Goal: Communication & Community: Ask a question

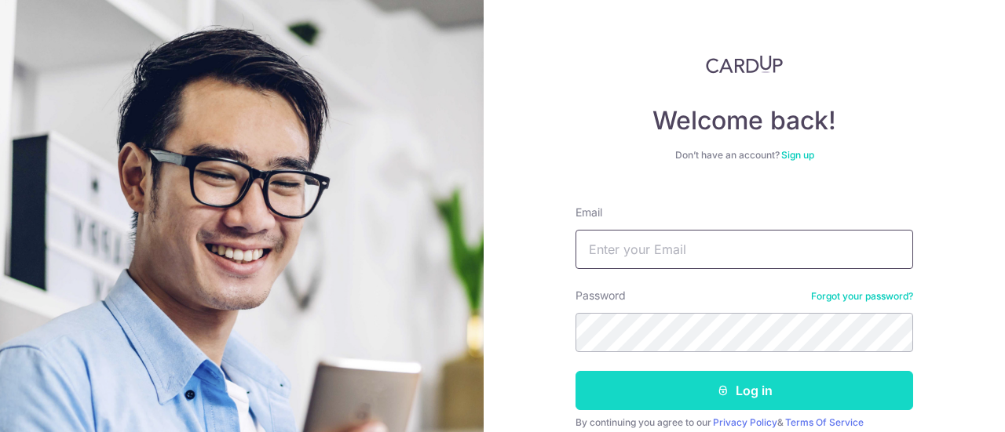
type input "[EMAIL_ADDRESS][DOMAIN_NAME]"
click at [656, 390] on button "Log in" at bounding box center [743, 390] width 337 height 39
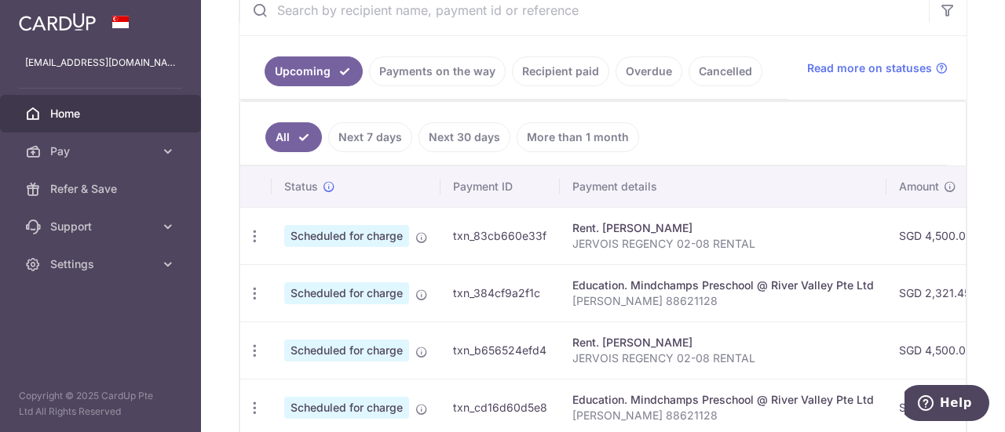
scroll to position [319, 0]
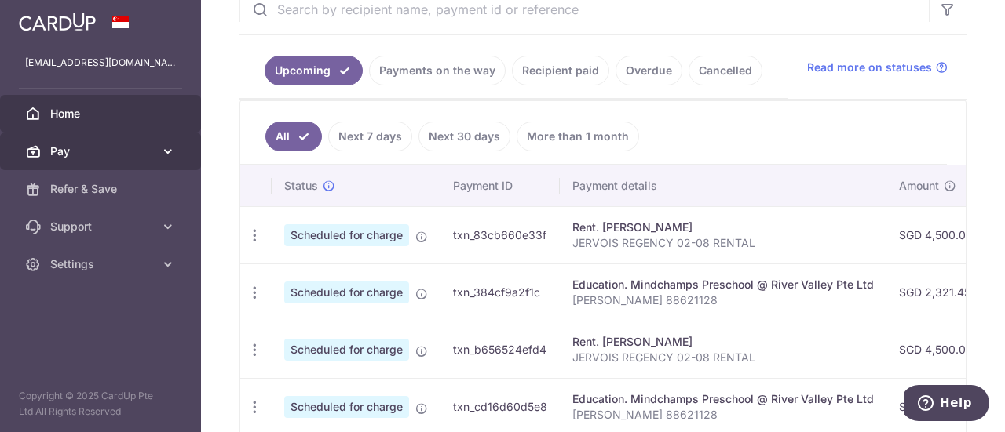
click at [156, 142] on link "Pay" at bounding box center [100, 152] width 201 height 38
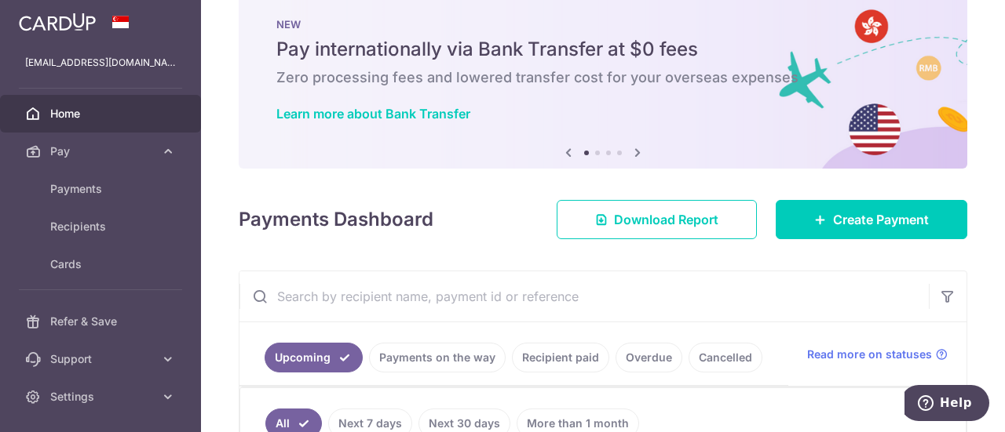
scroll to position [0, 0]
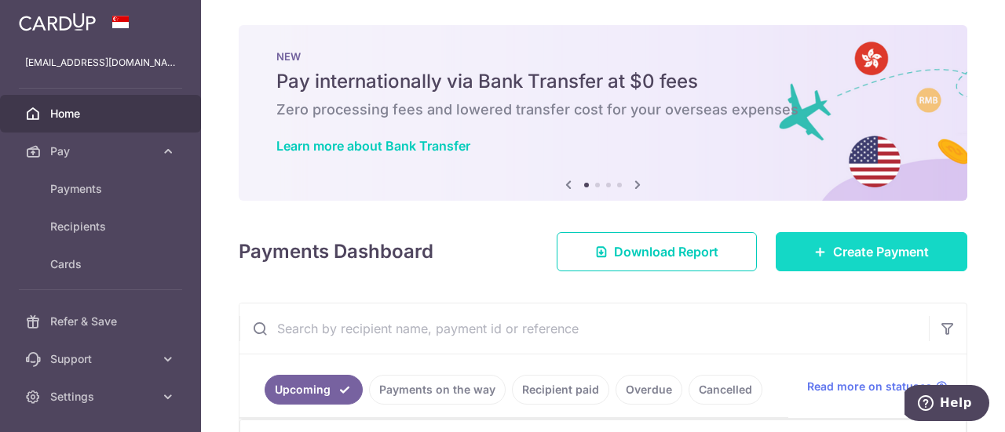
click at [840, 248] on span "Create Payment" at bounding box center [881, 252] width 96 height 19
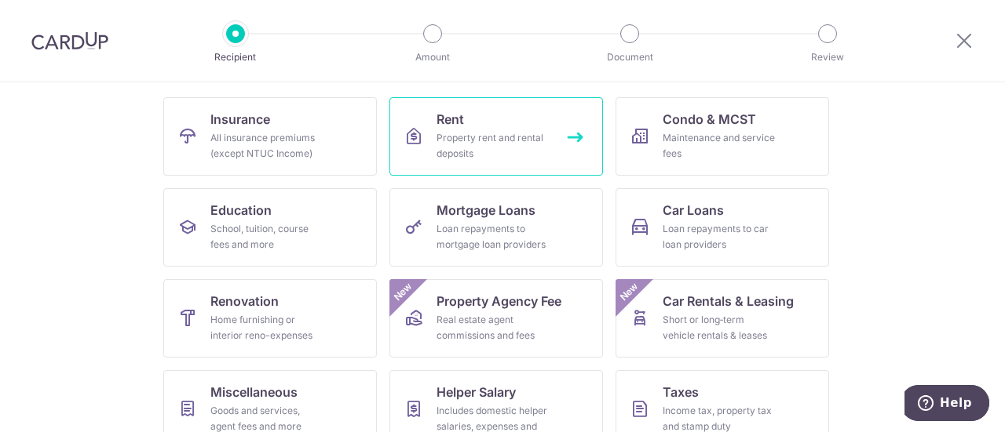
scroll to position [268, 0]
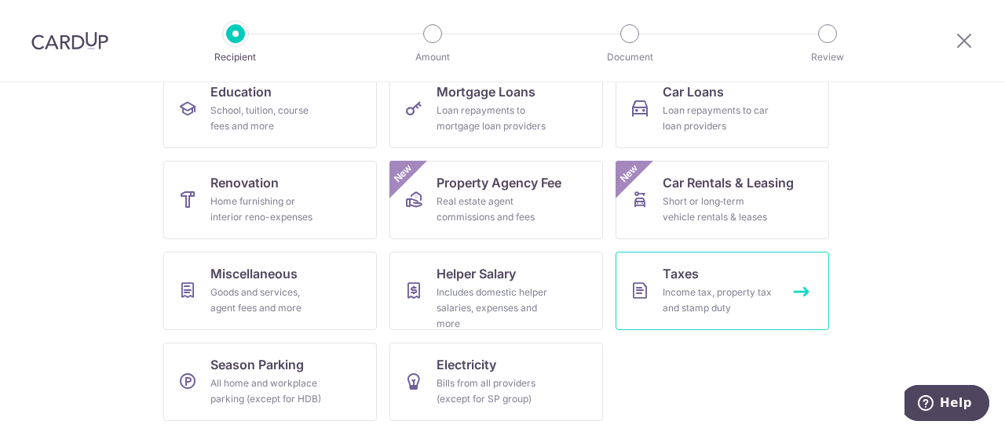
click at [700, 302] on div "Income tax, property tax and stamp duty" at bounding box center [718, 300] width 113 height 31
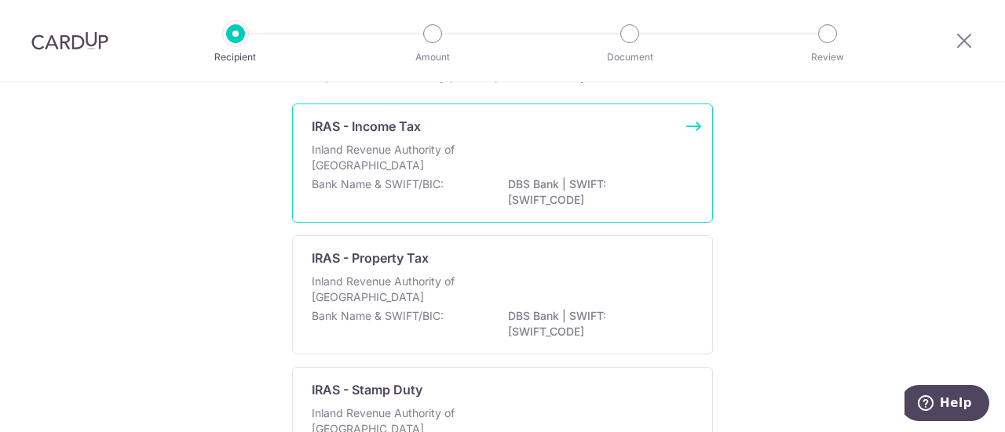
scroll to position [120, 0]
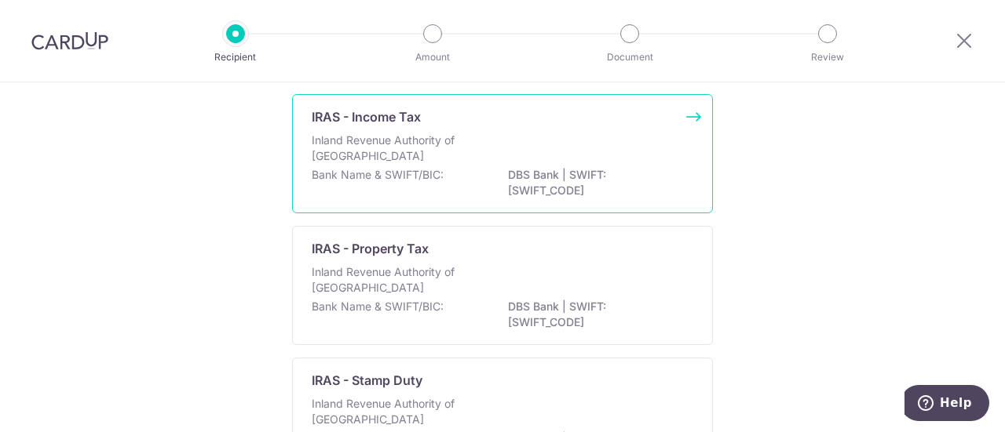
click at [450, 153] on p "Inland Revenue Authority of Singapore" at bounding box center [395, 148] width 166 height 31
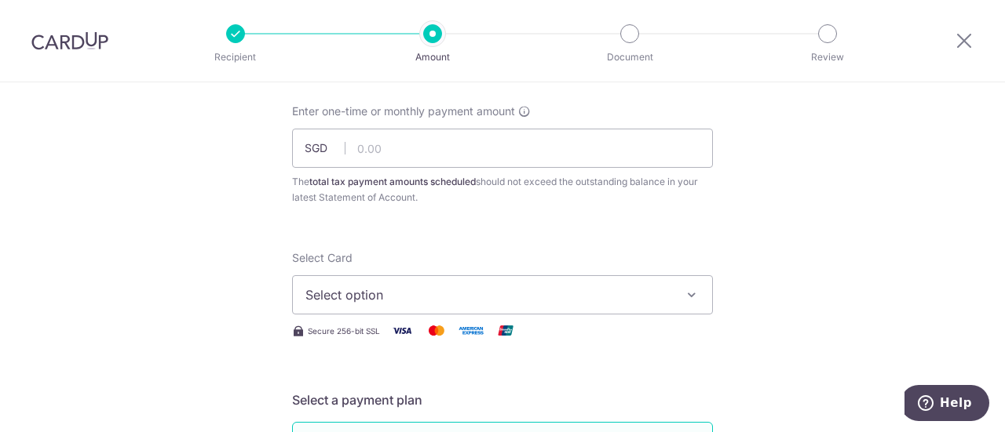
scroll to position [83, 0]
click at [399, 152] on input "text" at bounding box center [502, 147] width 421 height 39
type input "500.00"
click at [374, 294] on span "Select option" at bounding box center [488, 294] width 366 height 19
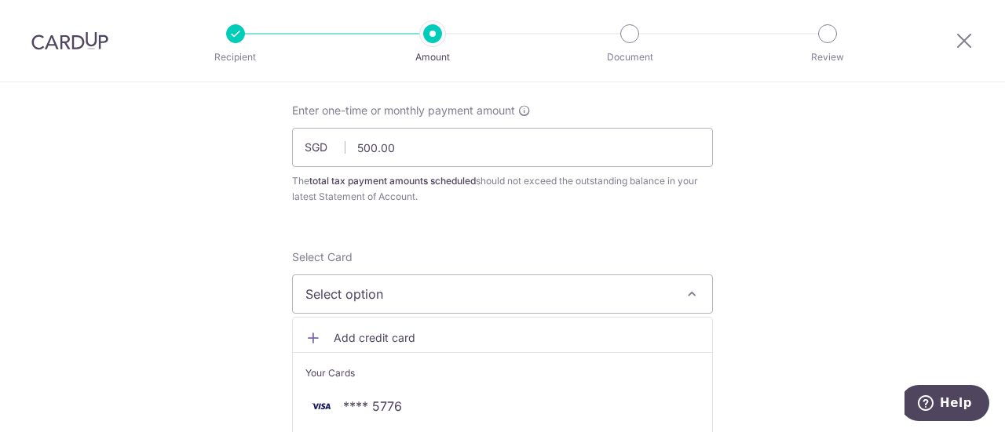
scroll to position [280, 0]
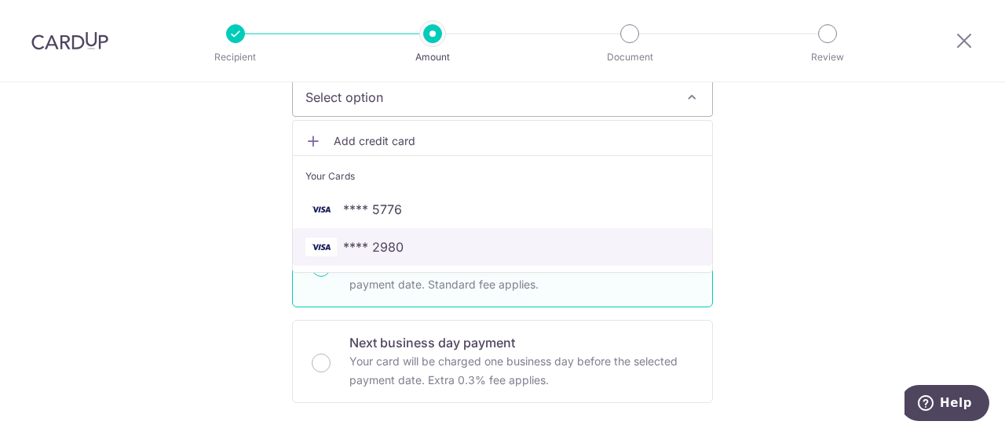
click at [403, 243] on span "**** 2980" at bounding box center [502, 247] width 394 height 19
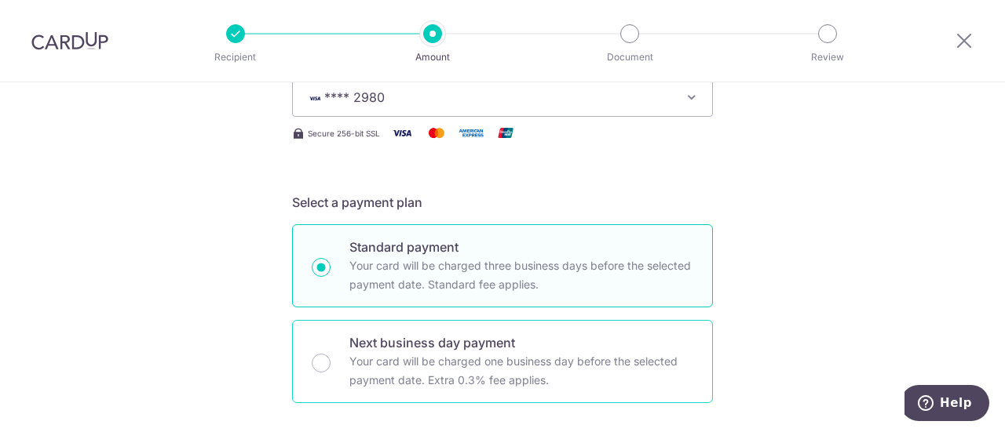
scroll to position [501, 0]
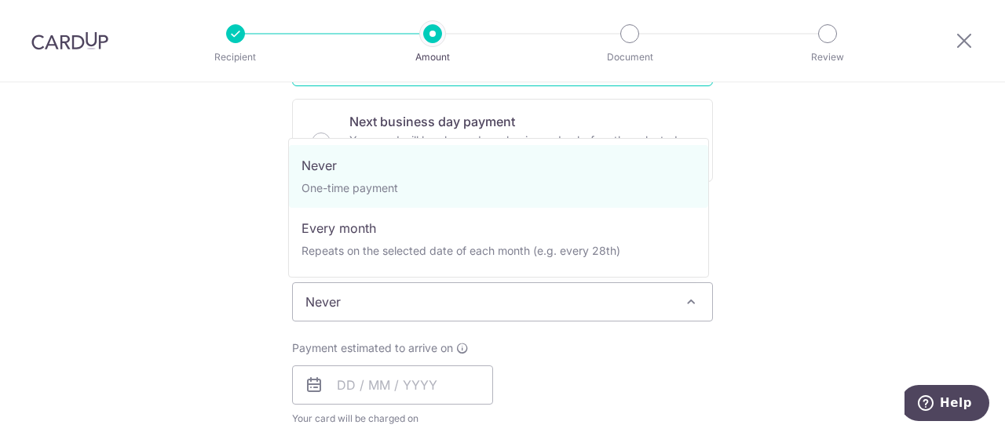
click at [509, 297] on span "Never" at bounding box center [502, 302] width 419 height 38
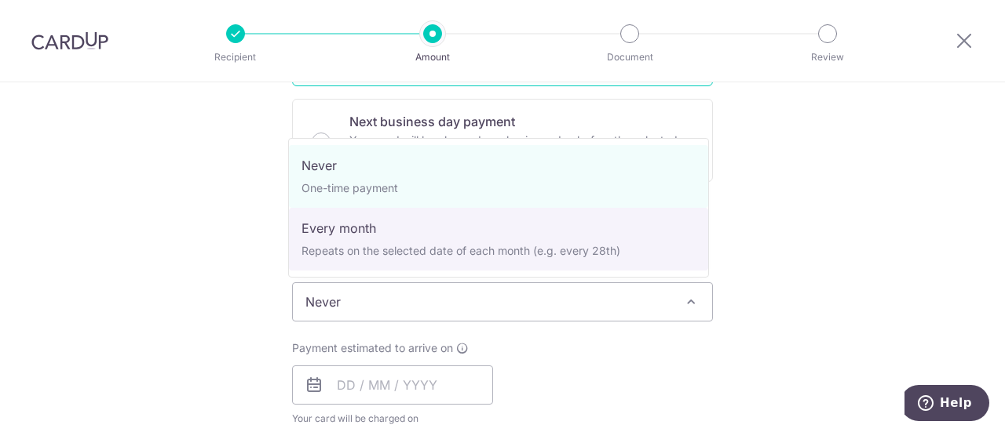
select select "3"
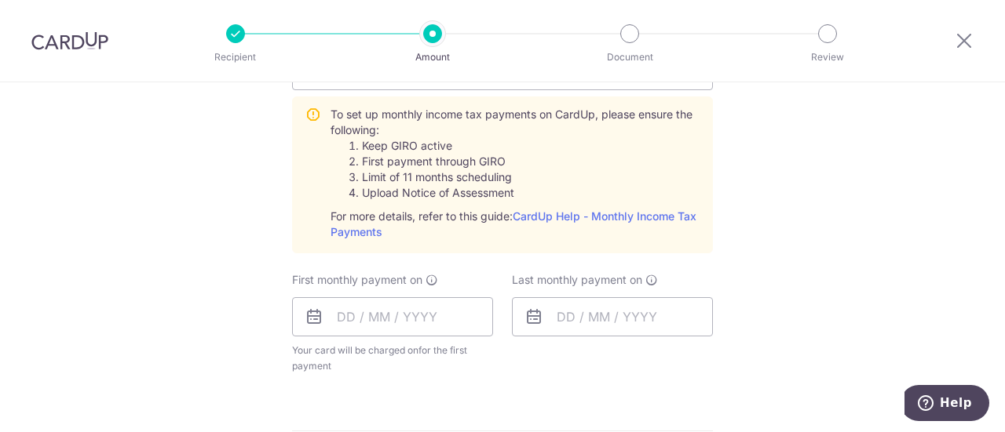
scroll to position [742, 0]
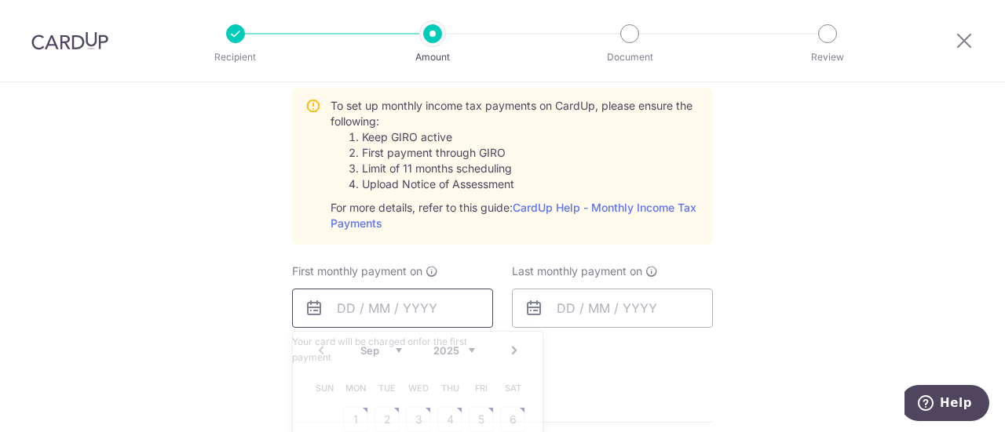
click at [429, 308] on input "text" at bounding box center [392, 308] width 201 height 39
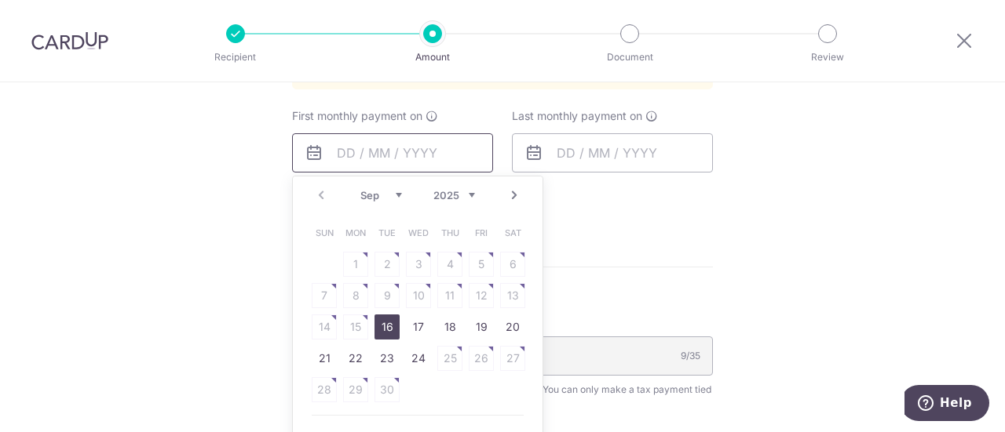
scroll to position [898, 0]
click at [385, 324] on link "16" at bounding box center [386, 326] width 25 height 25
type input "[DATE]"
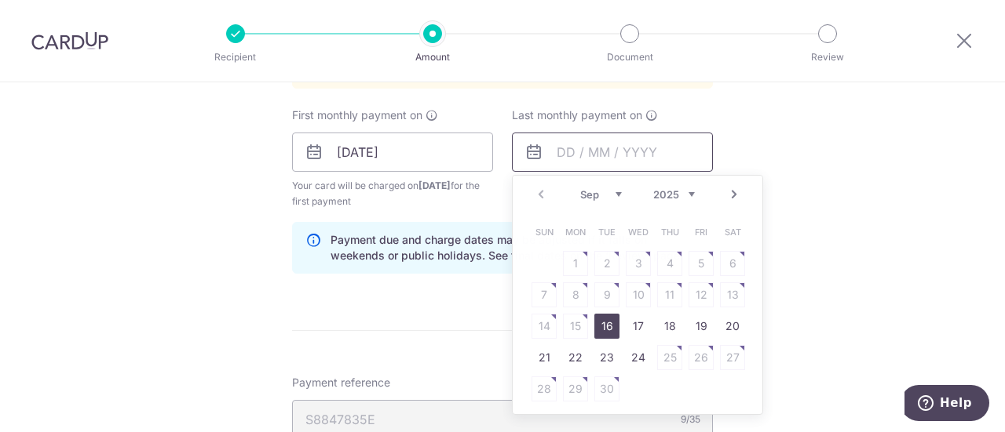
click at [615, 161] on input "text" at bounding box center [612, 152] width 201 height 39
click at [612, 199] on div "Prev Next Sep Oct Nov [DATE] 2026" at bounding box center [637, 195] width 250 height 38
click at [677, 197] on select "2025 2026" at bounding box center [674, 194] width 42 height 13
click at [606, 184] on div "Prev Next Jan Feb Mar Apr May Jun Jul Aug Sep Oct 2025 2026" at bounding box center [637, 195] width 250 height 38
click at [604, 192] on select "Jan Feb Mar Apr May Jun Jul Aug Sep Oct" at bounding box center [601, 194] width 42 height 13
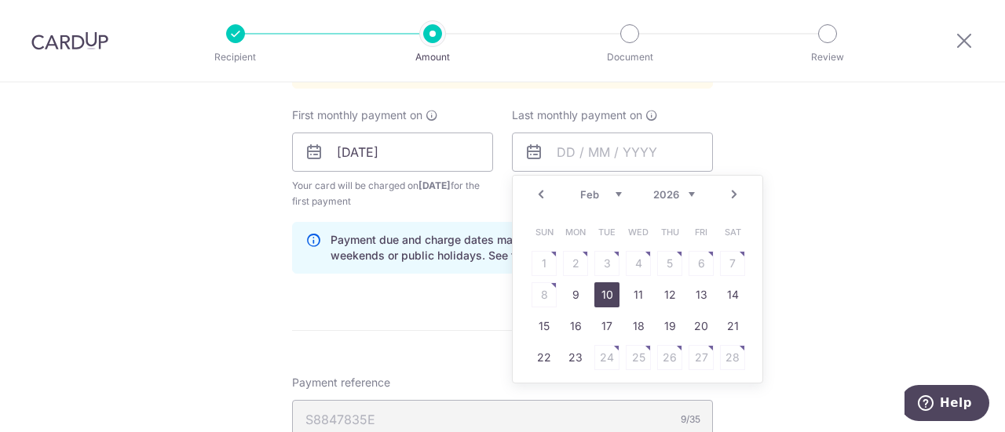
click at [608, 294] on link "10" at bounding box center [606, 295] width 25 height 25
type input "10/02/2026"
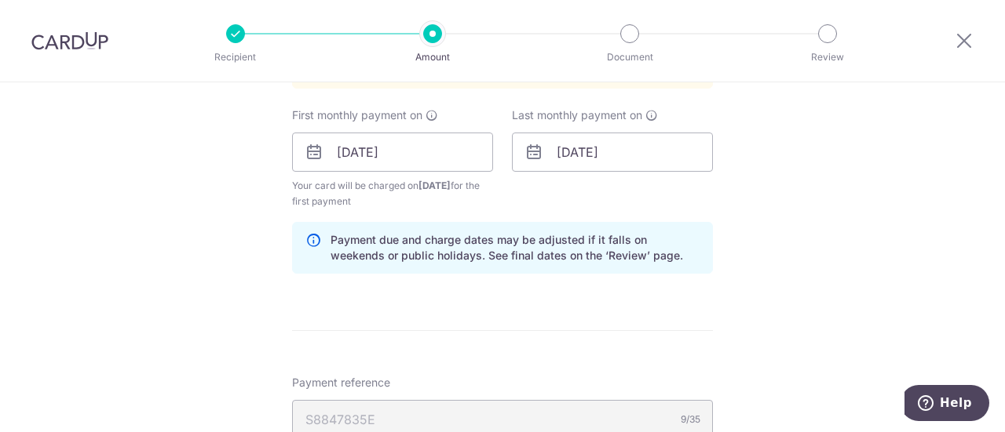
click at [771, 305] on div "Tell us more about your payment Enter one-time or monthly payment amount SGD 50…" at bounding box center [502, 35] width 1005 height 1701
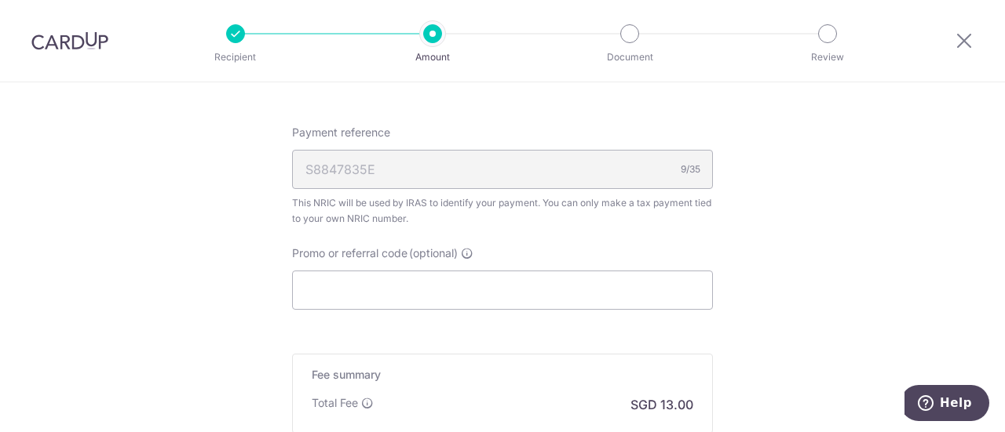
scroll to position [1187, 0]
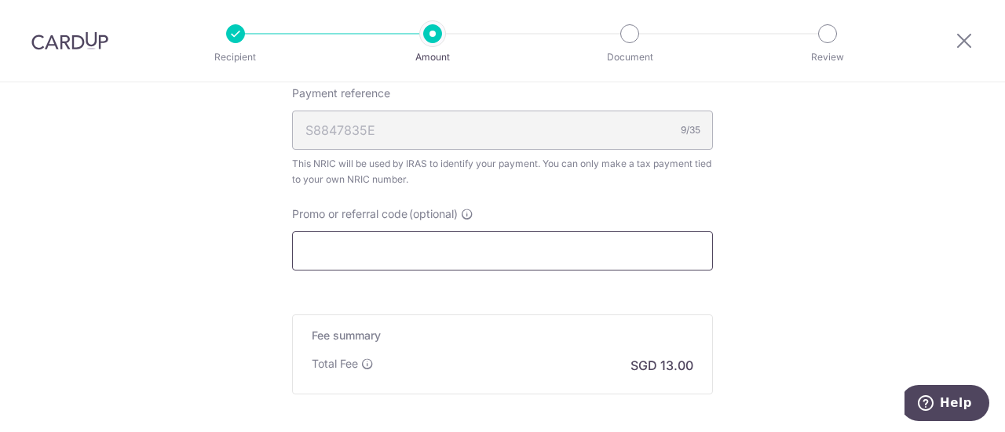
click at [590, 255] on input "Promo or referral code (optional)" at bounding box center [502, 251] width 421 height 39
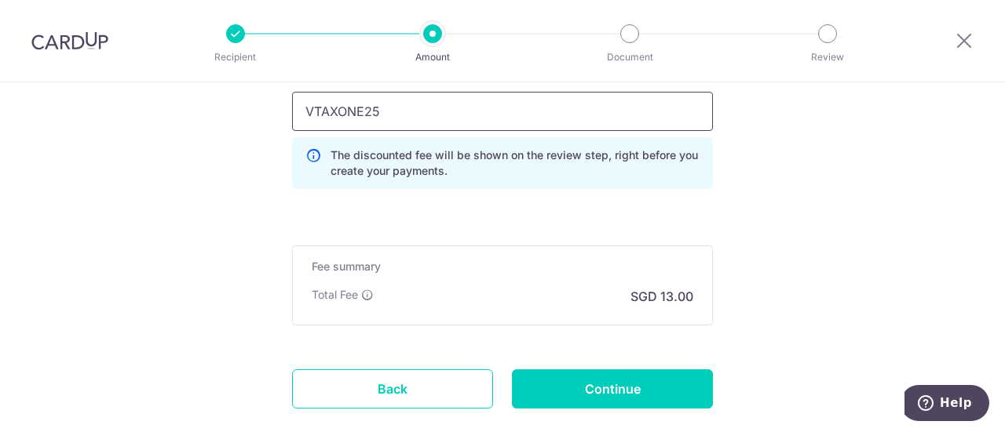
scroll to position [1328, 0]
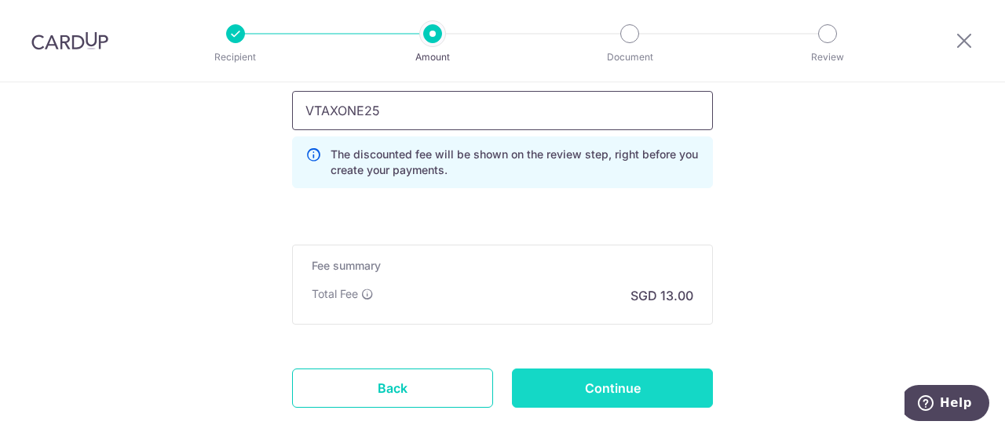
type input "VTAXONE25"
click at [609, 386] on input "Continue" at bounding box center [612, 388] width 201 height 39
type input "Create Schedule"
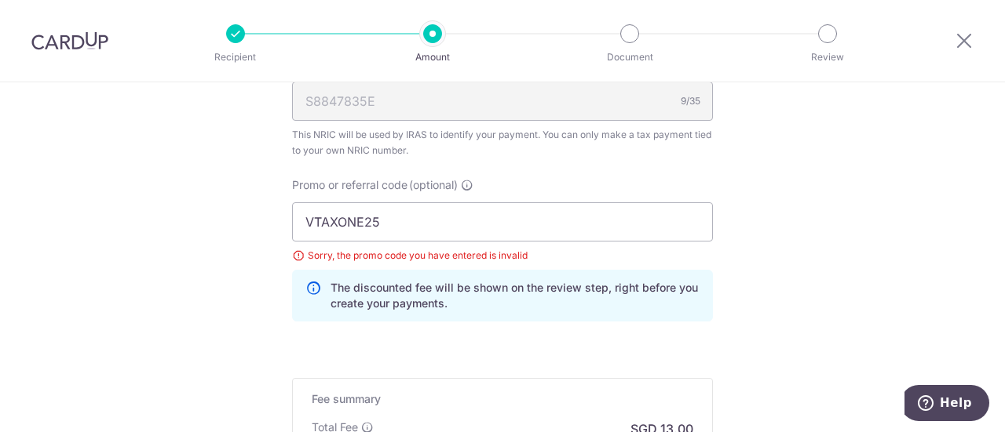
scroll to position [973, 0]
click at [373, 213] on input "VTAXONE25" at bounding box center [502, 221] width 421 height 39
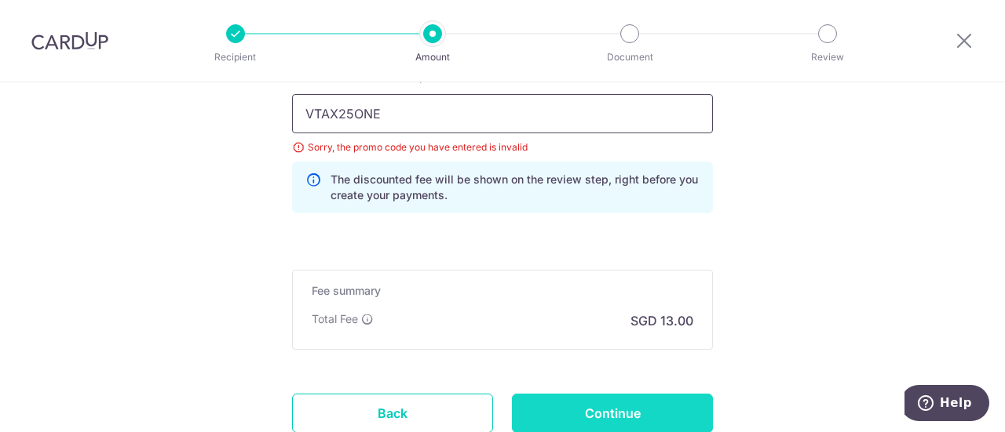
type input "VTAX25ONE"
click at [596, 401] on input "Continue" at bounding box center [612, 413] width 201 height 39
type input "Update Schedule"
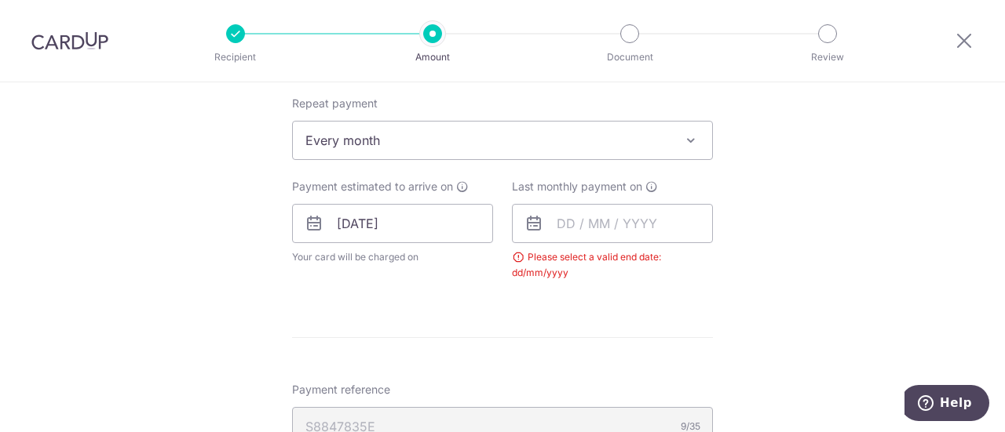
scroll to position [660, 0]
click at [630, 230] on input "text" at bounding box center [612, 226] width 201 height 39
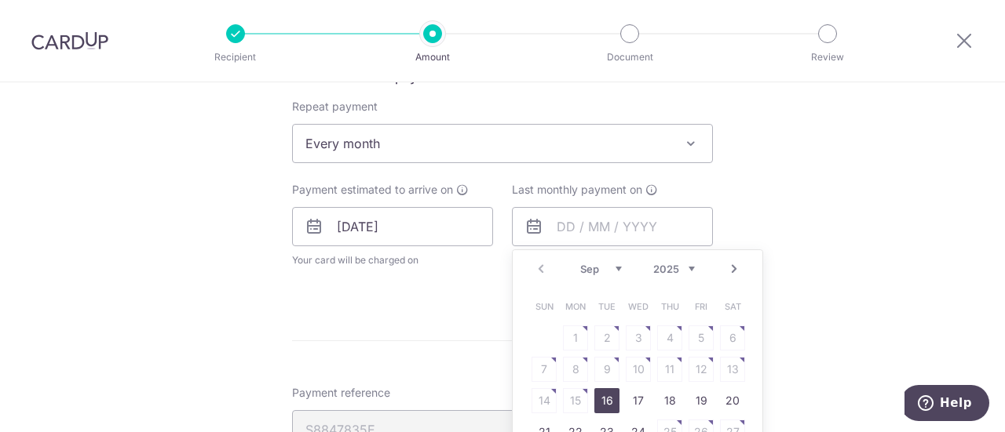
click at [725, 266] on link "Next" at bounding box center [733, 269] width 19 height 19
click at [681, 268] on select "2025 2026" at bounding box center [674, 269] width 42 height 13
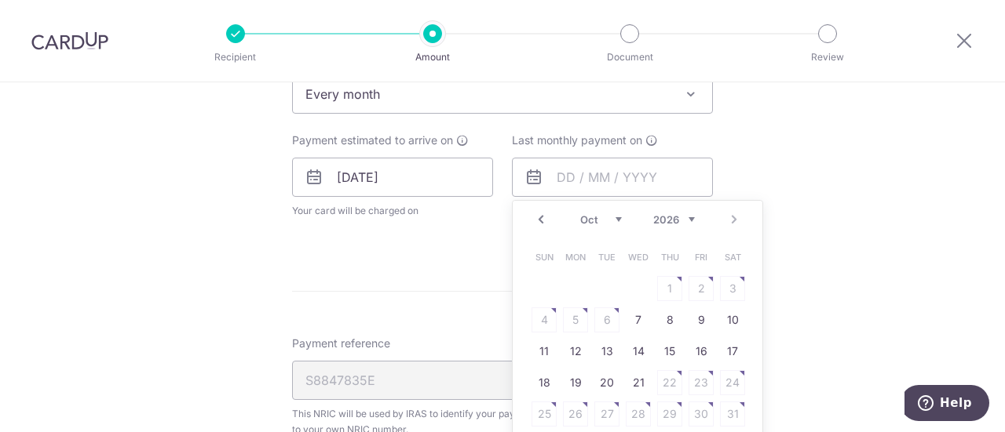
click at [613, 217] on select "Jan Feb Mar Apr May Jun Jul Aug Sep Oct" at bounding box center [601, 219] width 42 height 13
click at [625, 323] on link "11" at bounding box center [637, 320] width 25 height 25
type input "11/02/2026"
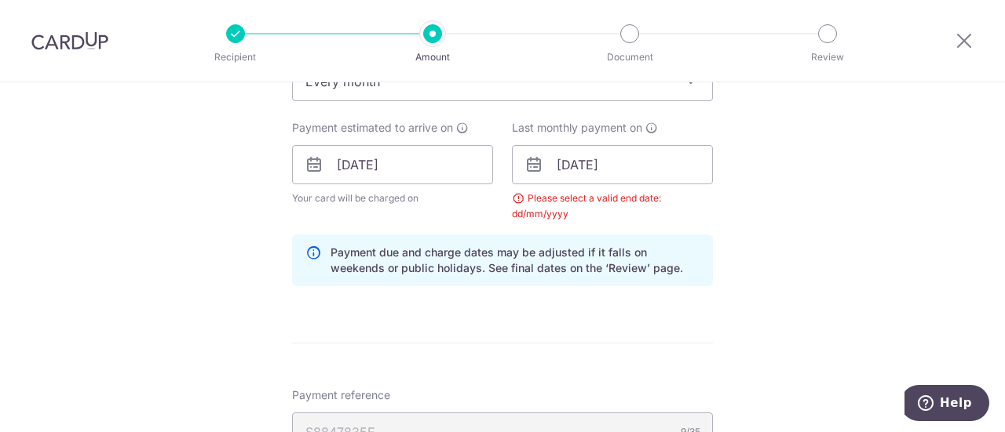
click at [662, 334] on form "Enter one-time or monthly payment amount SGD 500.00 500.00 The total tax paymen…" at bounding box center [502, 144] width 421 height 1360
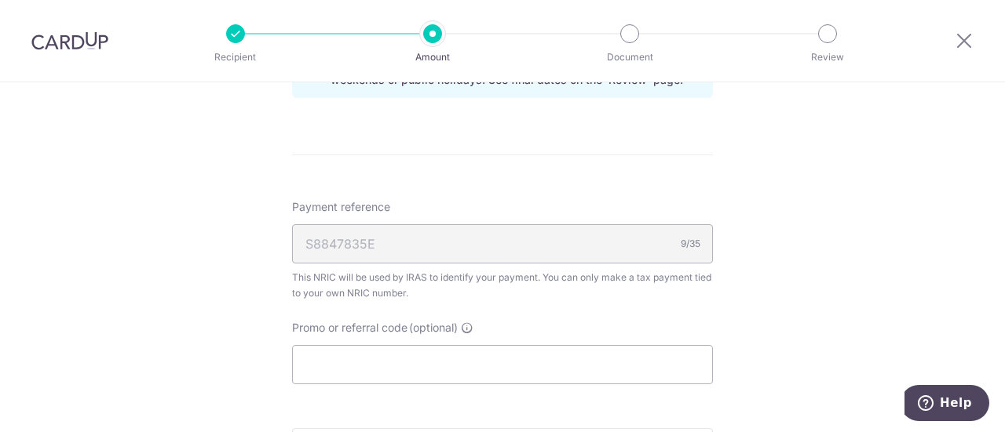
scroll to position [911, 0]
click at [455, 353] on input "Promo or referral code (optional)" at bounding box center [502, 364] width 421 height 39
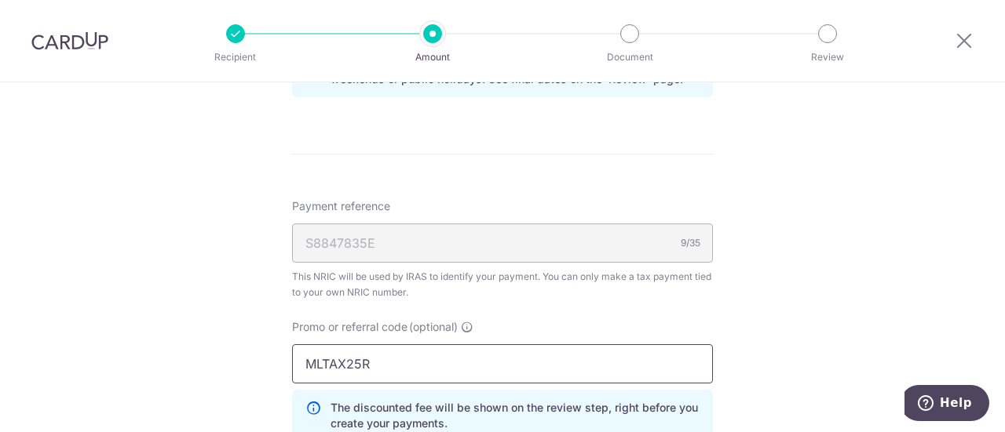
type input "MLTAX25R"
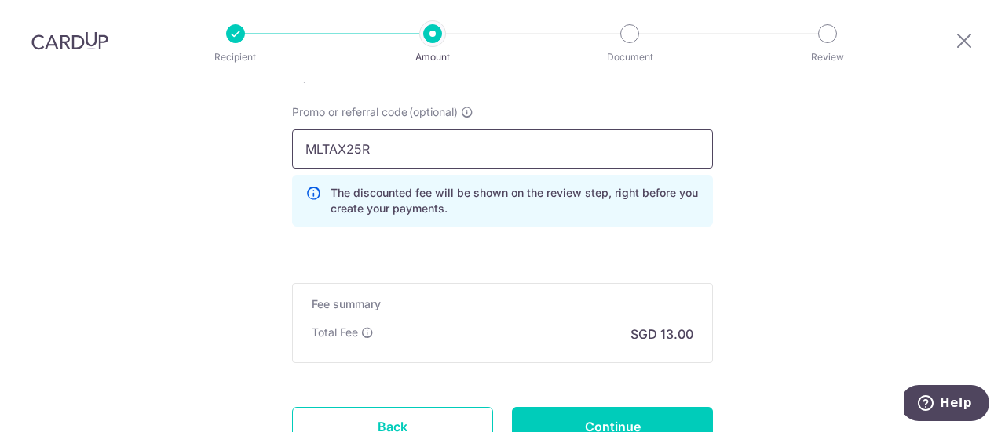
scroll to position [1253, 0]
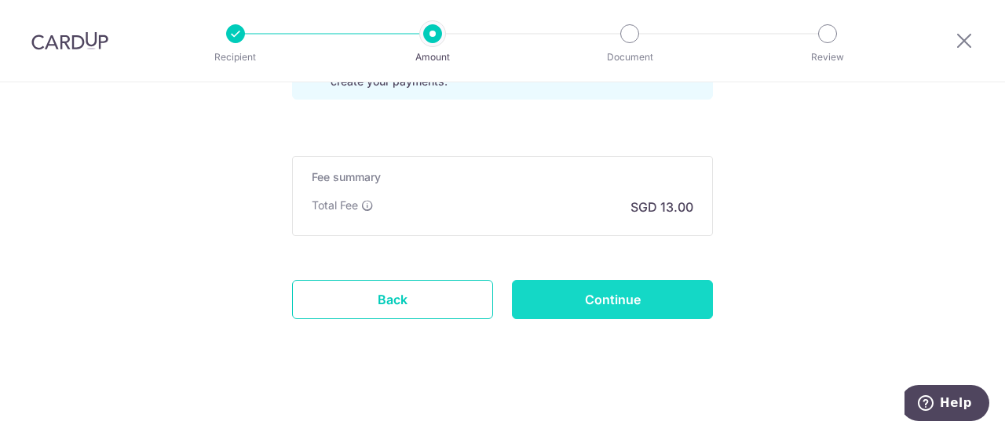
click at [618, 304] on input "Continue" at bounding box center [612, 299] width 201 height 39
type input "Update Schedule"
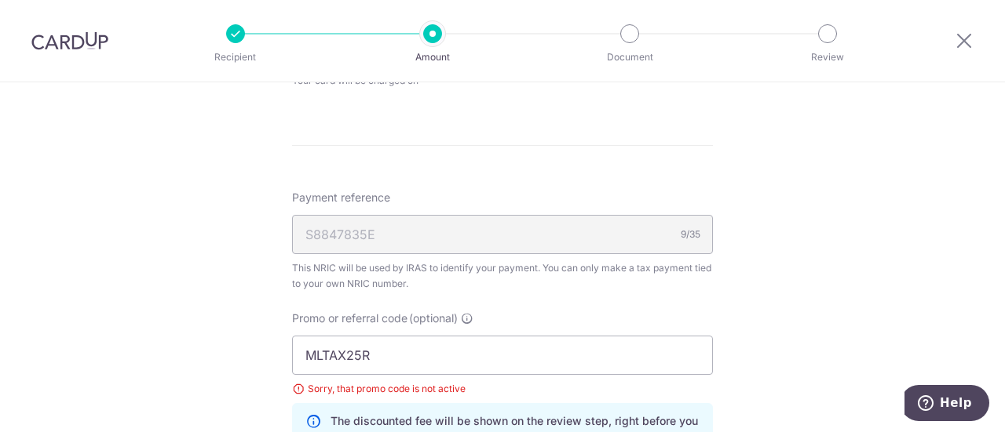
scroll to position [840, 0]
drag, startPoint x: 319, startPoint y: 360, endPoint x: 231, endPoint y: 351, distance: 88.4
click at [231, 351] on div "Tell us more about your payment Enter one-time or monthly payment amount SGD 50…" at bounding box center [502, 18] width 1005 height 1550
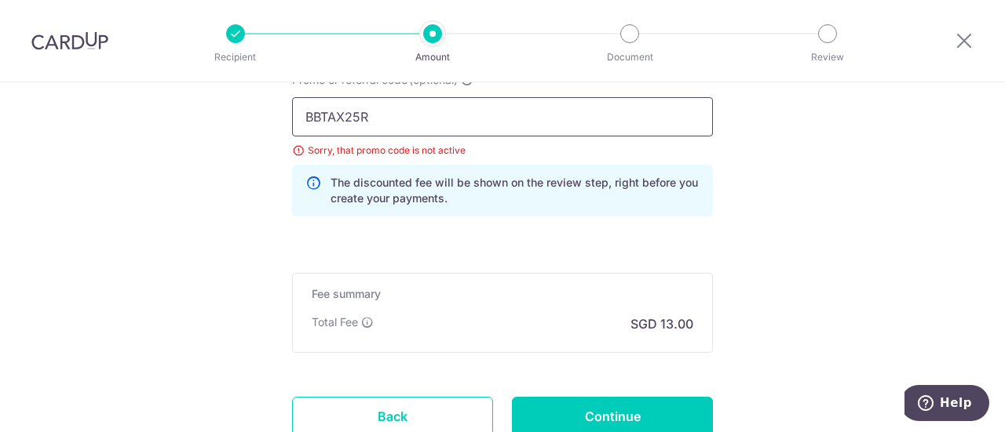
scroll to position [1083, 0]
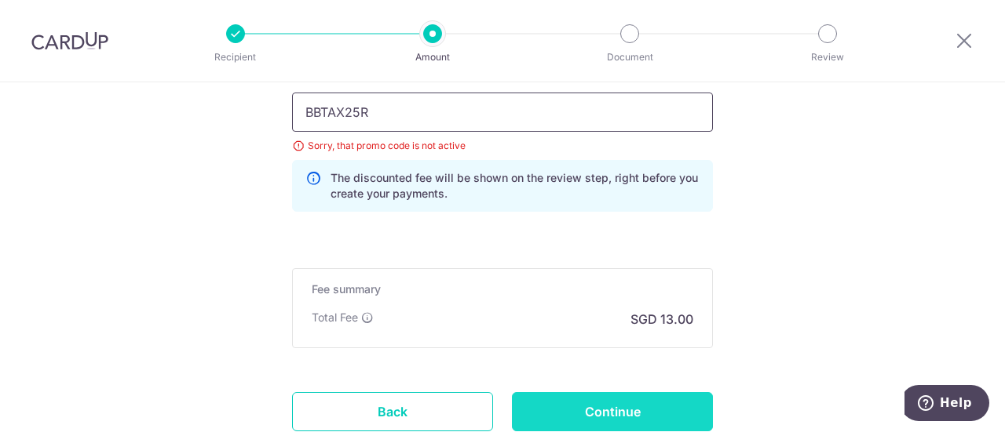
type input "BBTAX25R"
click at [653, 403] on input "Continue" at bounding box center [612, 411] width 201 height 39
type input "Update Schedule"
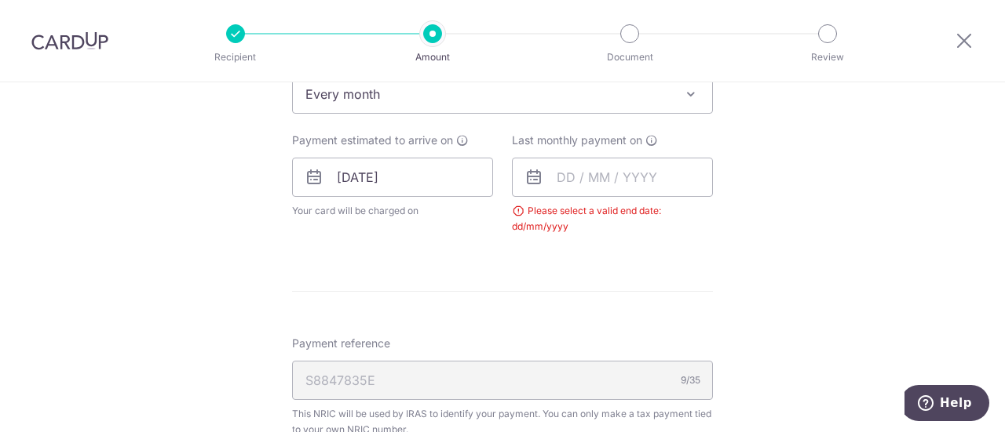
scroll to position [705, 0]
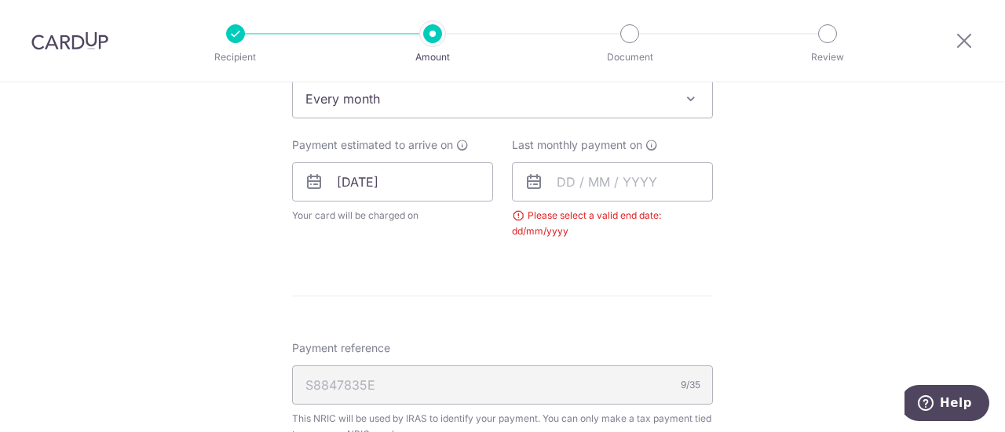
click at [642, 155] on div "Last monthly payment on Please select a valid end date: dd/mm/yyyy" at bounding box center [612, 188] width 201 height 102
click at [617, 178] on input "text" at bounding box center [612, 181] width 201 height 39
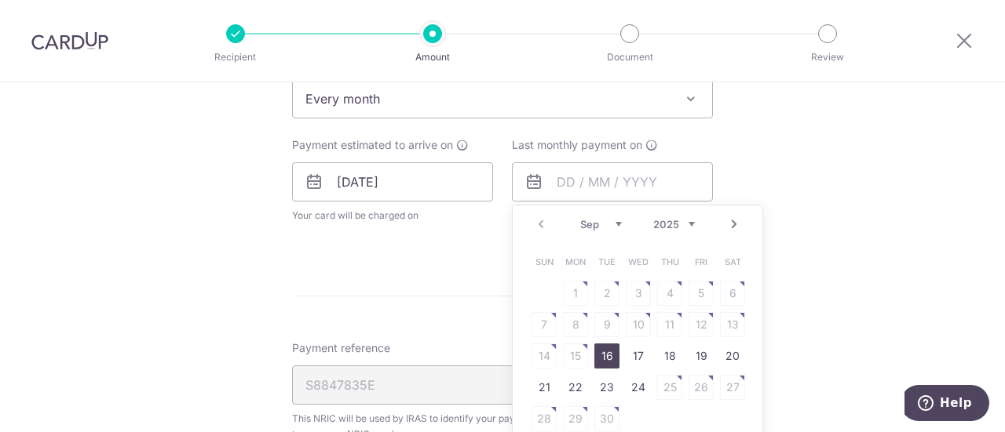
click at [611, 221] on select "Sep Oct Nov Dec" at bounding box center [601, 224] width 42 height 13
drag, startPoint x: 611, startPoint y: 221, endPoint x: 603, endPoint y: 238, distance: 19.3
click at [611, 221] on select "Sep Oct Nov Dec" at bounding box center [601, 224] width 42 height 13
click at [648, 208] on div "Prev Next Sep Oct Nov [DATE] 2026" at bounding box center [637, 225] width 250 height 38
click at [653, 221] on select "2025 2026" at bounding box center [674, 224] width 42 height 13
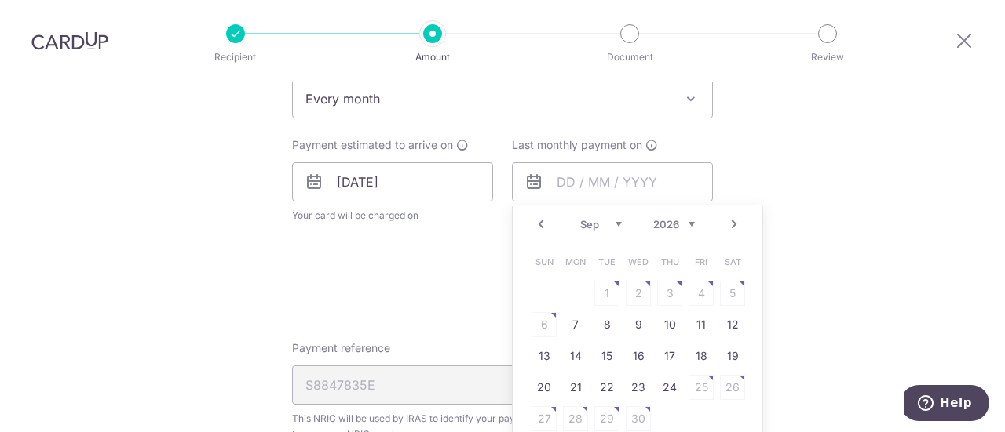
click at [614, 224] on select "Jan Feb Mar Apr May Jun Jul Aug Sep Oct" at bounding box center [601, 224] width 42 height 13
click at [607, 352] on link "17" at bounding box center [606, 356] width 25 height 25
type input "[DATE]"
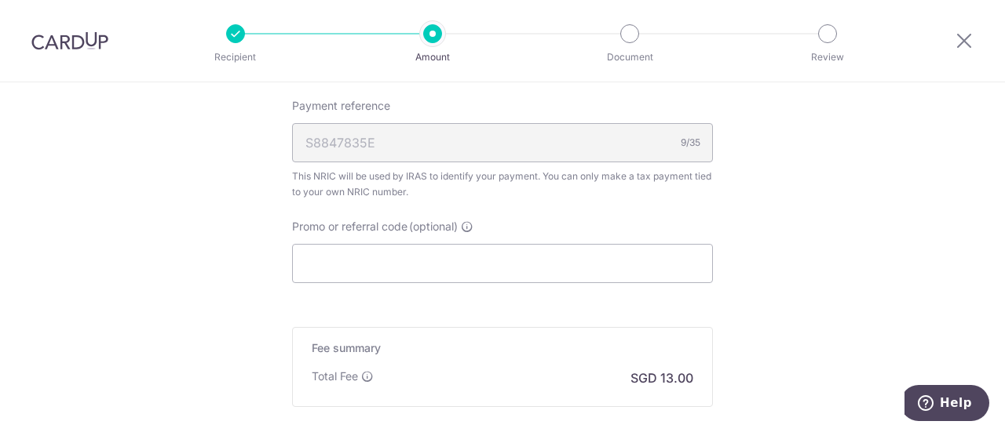
scroll to position [1126, 0]
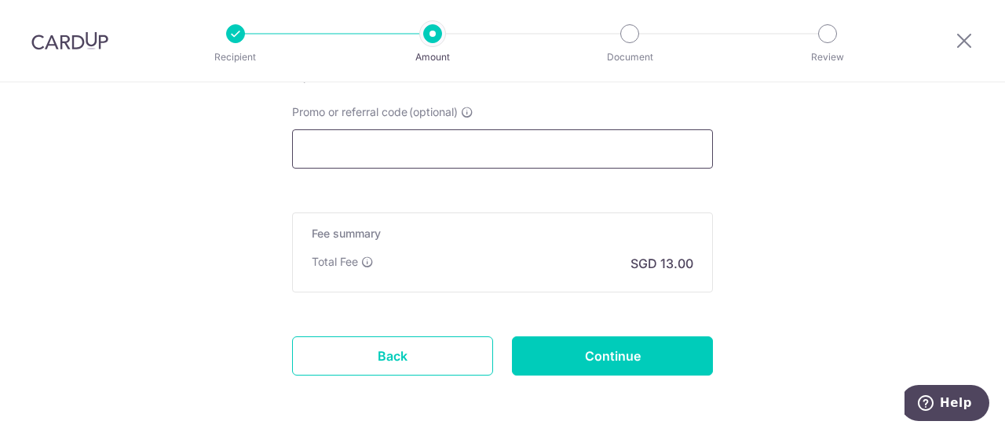
click at [552, 138] on input "Promo or referral code (optional)" at bounding box center [502, 148] width 421 height 39
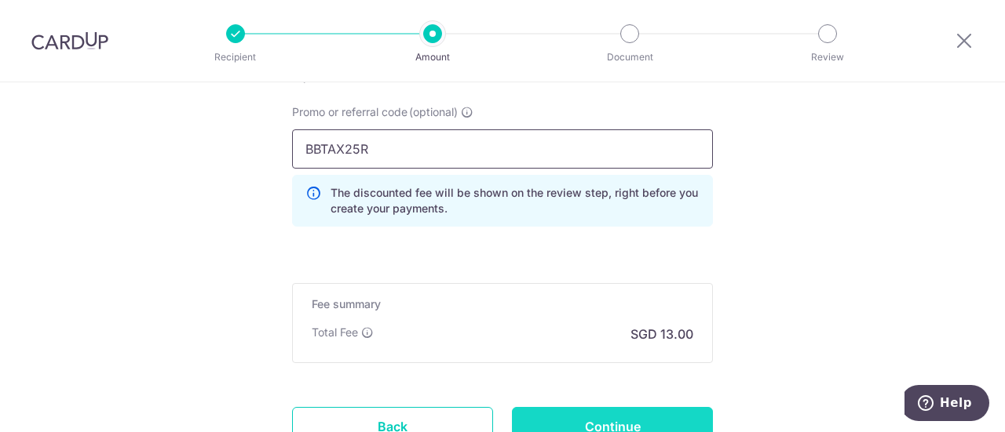
type input "BBTAX25R"
click at [576, 410] on input "Continue" at bounding box center [612, 426] width 201 height 39
type input "Update Schedule"
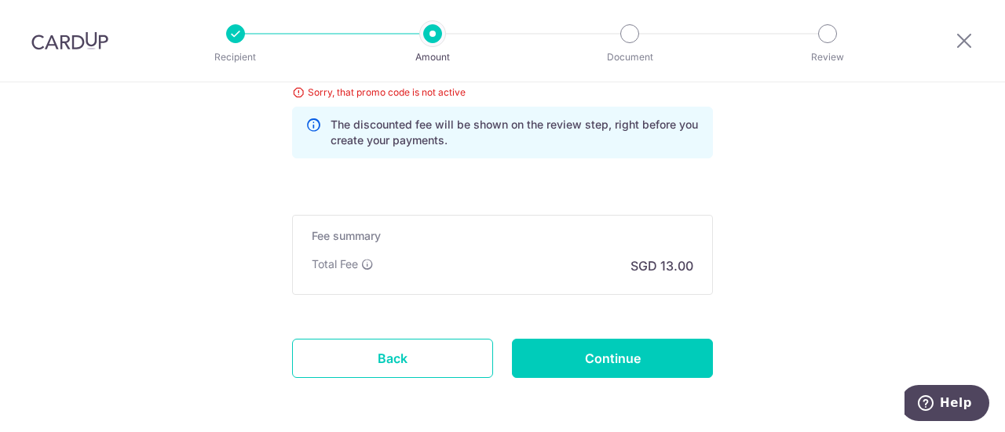
scroll to position [904, 0]
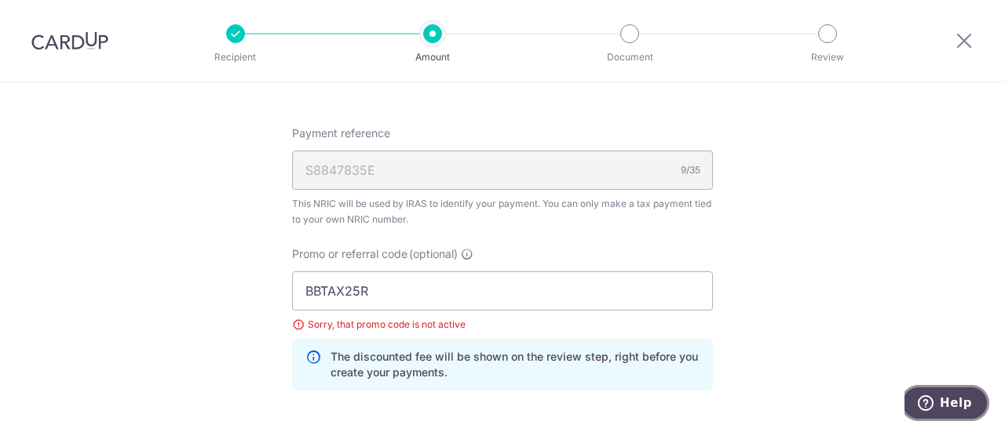
click at [939, 408] on span "Help" at bounding box center [928, 404] width 22 height 16
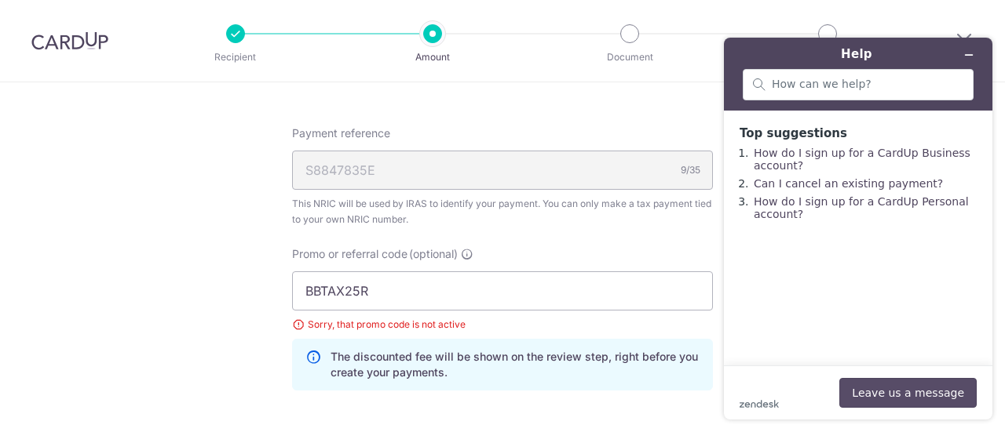
click at [884, 382] on button "Leave us a message" at bounding box center [907, 393] width 137 height 30
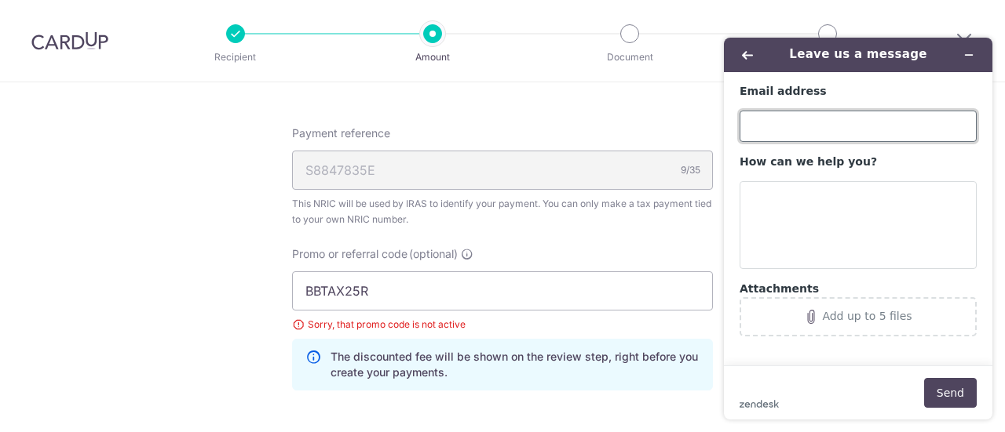
click at [776, 123] on input "Email address" at bounding box center [857, 126] width 237 height 31
type input "[EMAIL_ADDRESS][DOMAIN_NAME]"
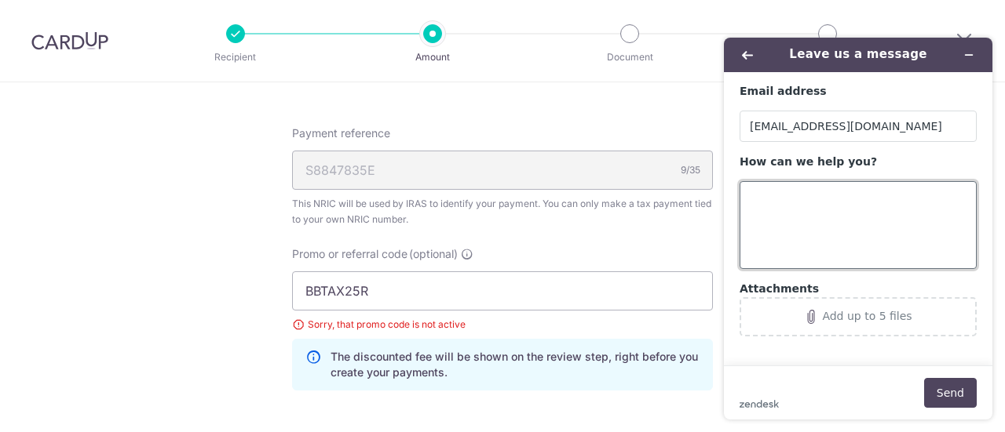
click at [807, 204] on textarea "How can we help you?" at bounding box center [857, 225] width 237 height 88
type textarea "i"
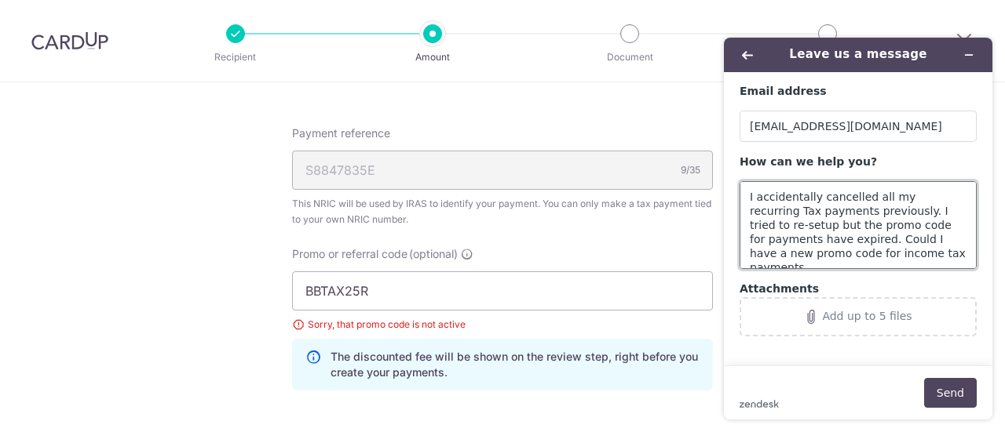
click at [920, 240] on textarea "I accidentally cancelled all my recurring Tax payments previously. I tried to r…" at bounding box center [857, 225] width 237 height 88
click at [917, 253] on textarea "I accidentally cancelled all my recurring Tax payments previously. I tried to r…" at bounding box center [857, 225] width 237 height 88
type textarea "I accidentally cancelled all my recurring Tax payments previously. I tried to r…"
click at [948, 401] on button "Send" at bounding box center [950, 393] width 53 height 30
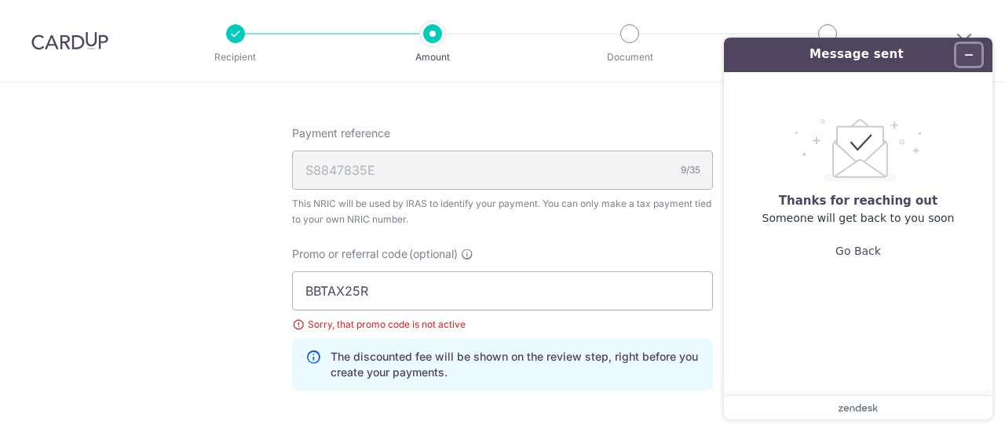
click at [969, 51] on icon "Minimize widget" at bounding box center [968, 54] width 11 height 11
